Goal: Task Accomplishment & Management: Use online tool/utility

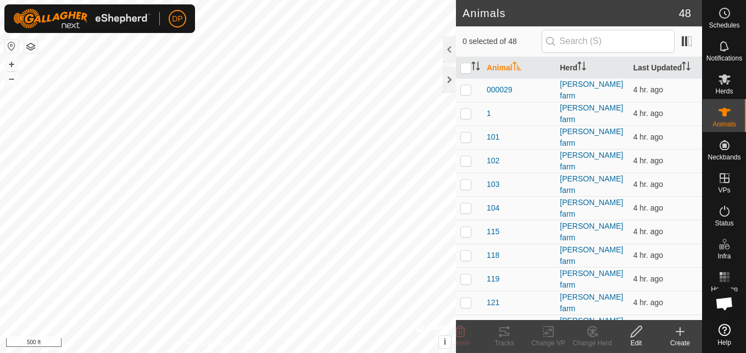
scroll to position [1142, 0]
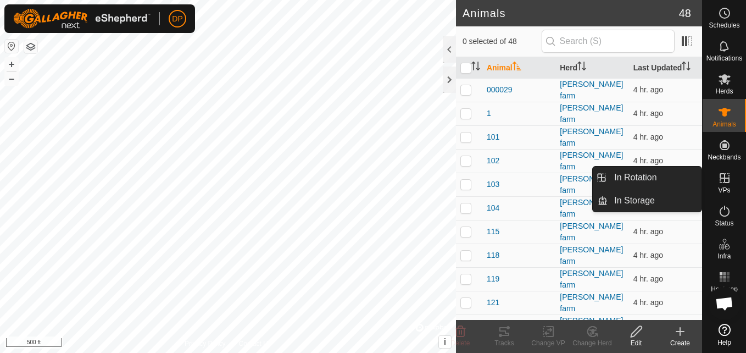
click at [727, 180] on icon at bounding box center [724, 177] width 13 height 13
click at [673, 177] on link "In Rotation" at bounding box center [655, 177] width 94 height 22
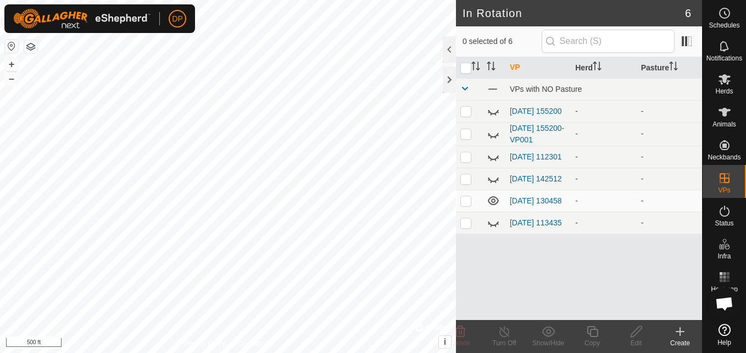
scroll to position [1142, 0]
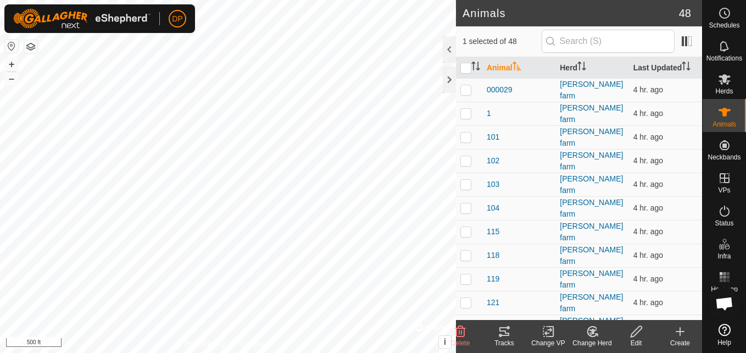
click at [504, 326] on icon at bounding box center [504, 331] width 13 height 13
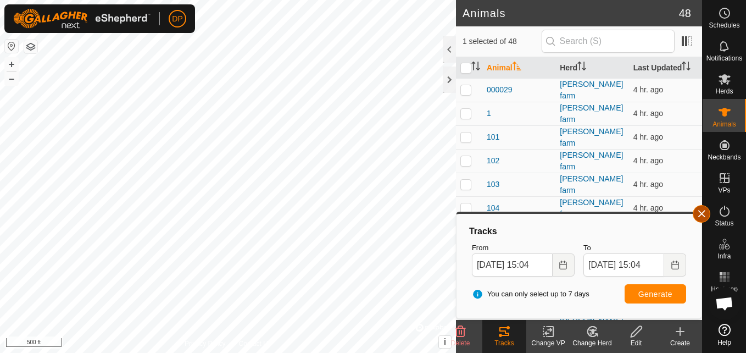
click at [698, 208] on button "button" at bounding box center [702, 214] width 18 height 18
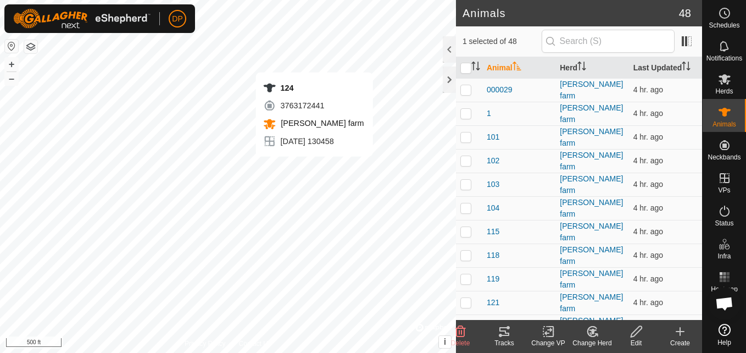
checkbox input "false"
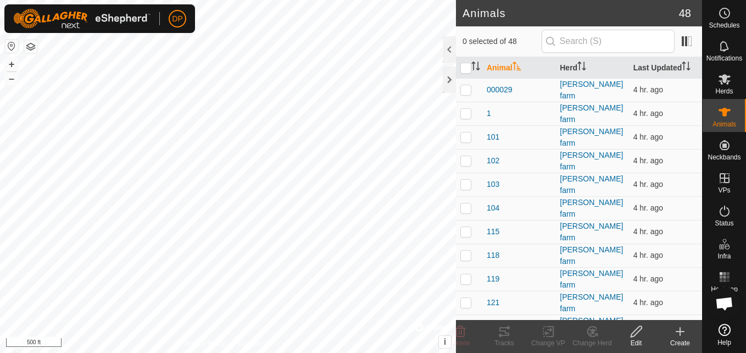
scroll to position [1142, 0]
